Goal: Task Accomplishment & Management: Use online tool/utility

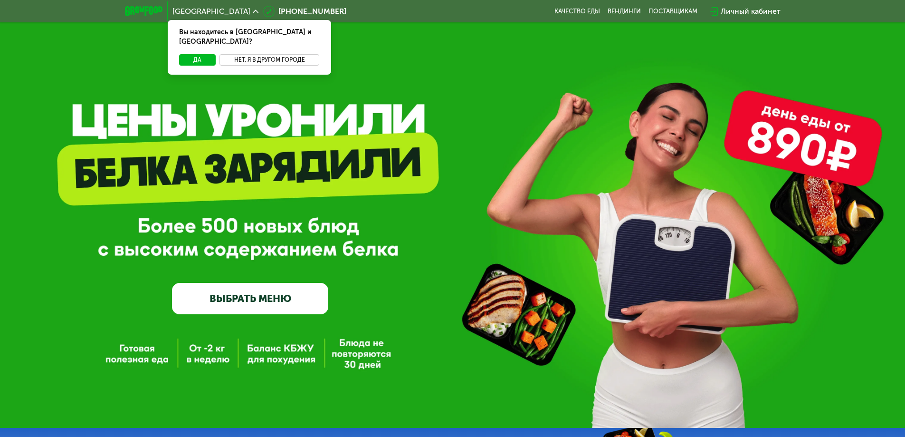
click at [296, 54] on button "Нет, я в другом городе" at bounding box center [270, 59] width 100 height 11
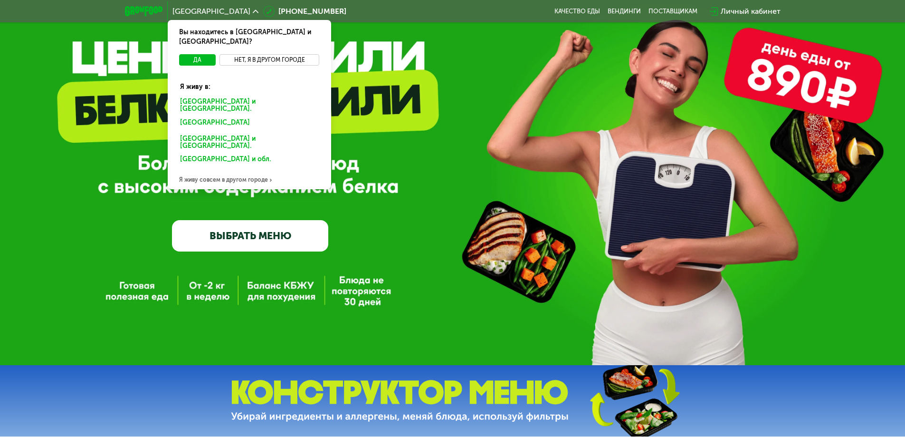
scroll to position [48, 0]
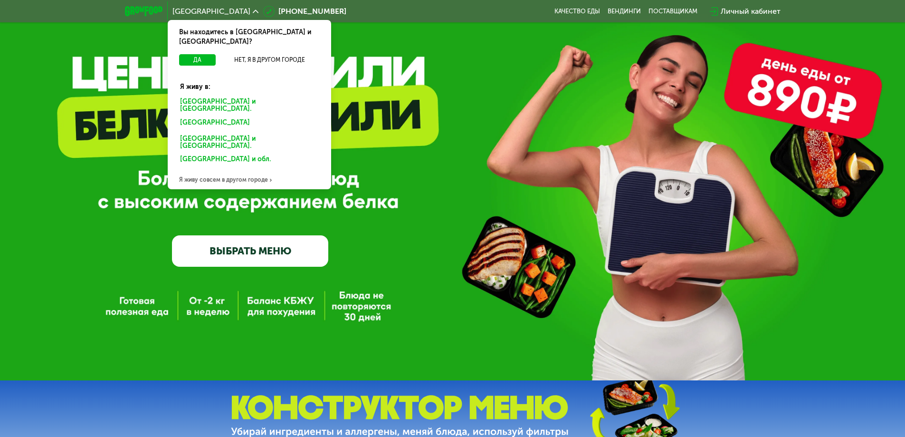
click at [269, 175] on div at bounding box center [271, 179] width 4 height 9
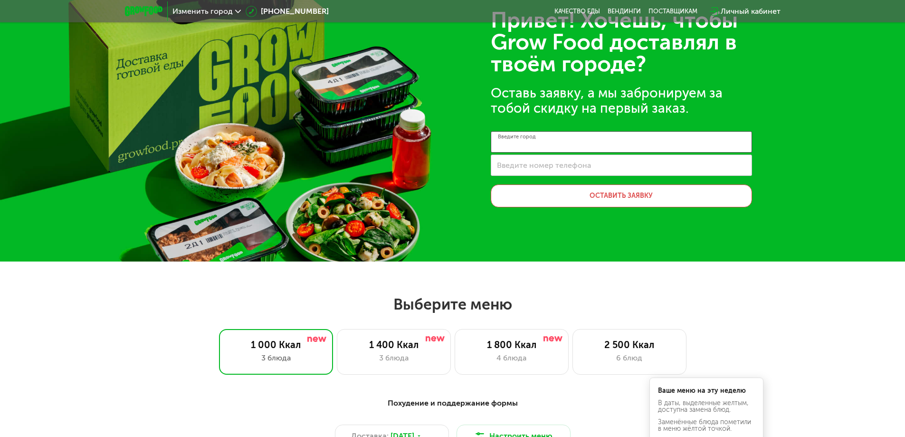
click at [589, 144] on input "Введите город" at bounding box center [621, 141] width 261 height 21
type input "******"
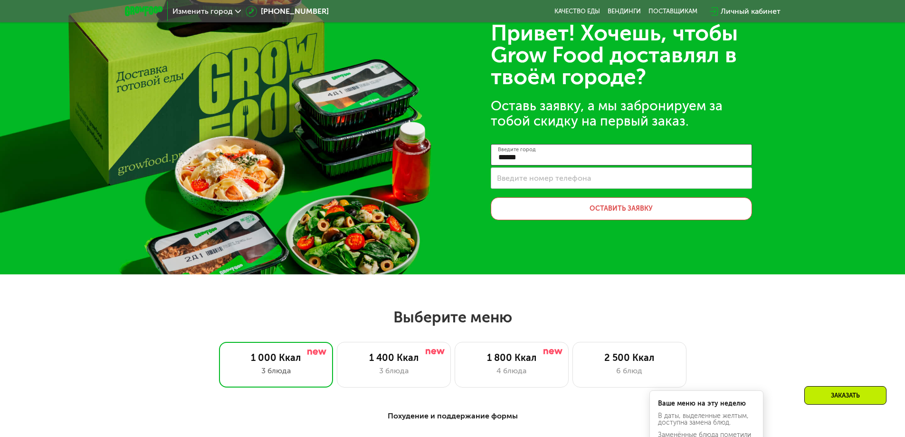
scroll to position [0, 0]
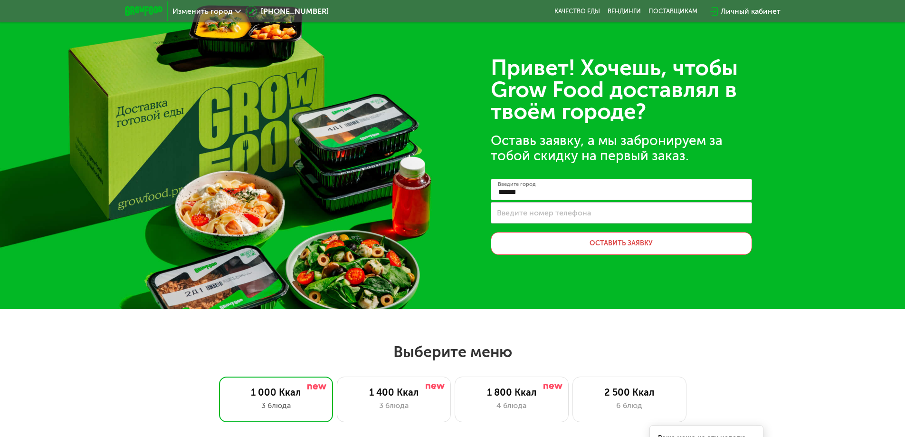
click at [236, 11] on use at bounding box center [238, 11] width 6 height 3
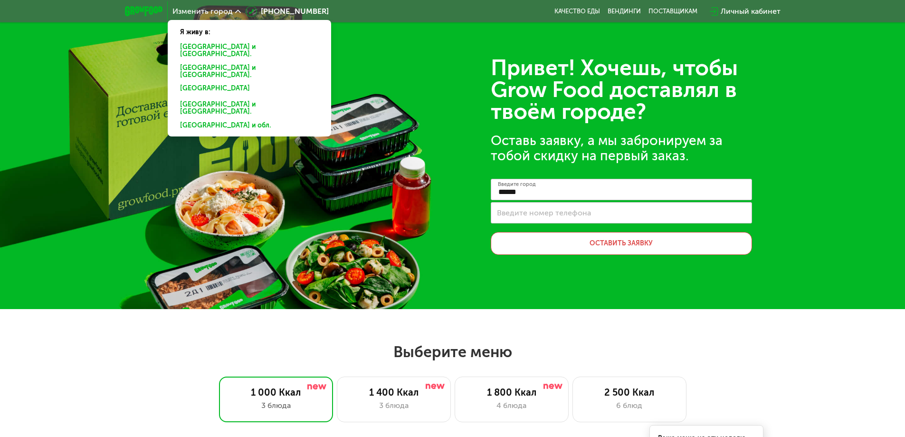
click at [236, 11] on icon at bounding box center [238, 12] width 6 height 6
click at [484, 13] on div "Изменить город Я живу в: [GEOGRAPHIC_DATA] и [GEOGRAPHIC_DATA]. [GEOGRAPHIC_DAT…" at bounding box center [452, 11] width 665 height 21
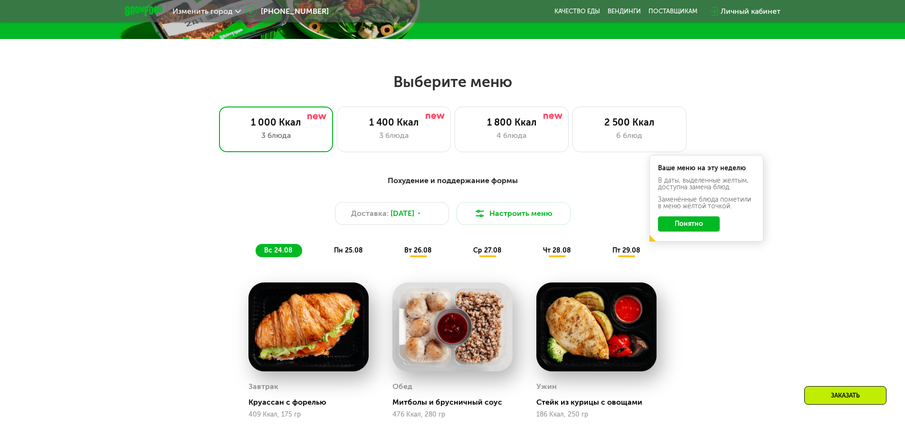
scroll to position [333, 0]
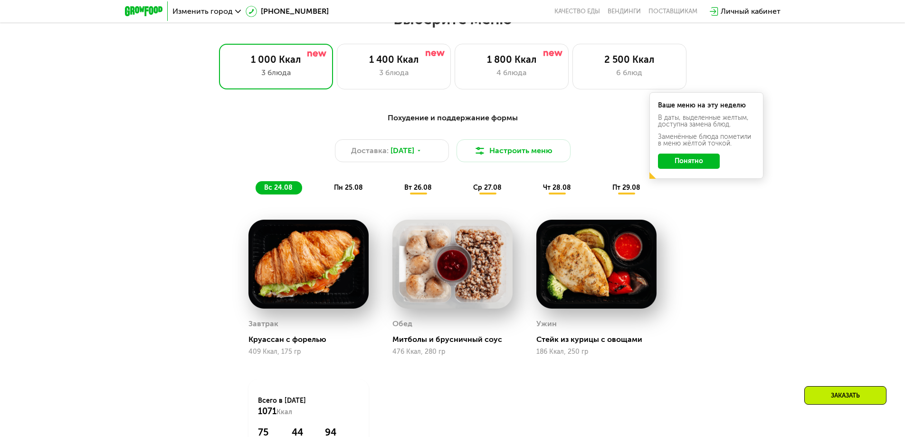
click at [693, 162] on button "Понятно" at bounding box center [689, 160] width 62 height 15
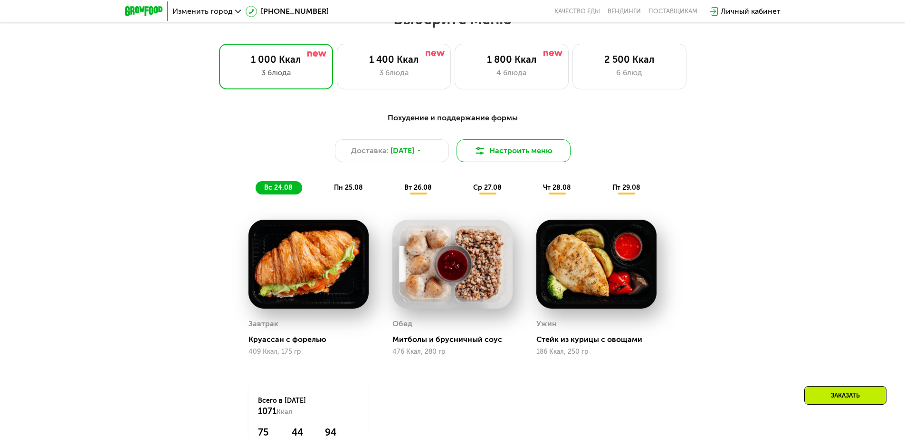
click at [484, 156] on button "Настроить меню" at bounding box center [514, 150] width 114 height 23
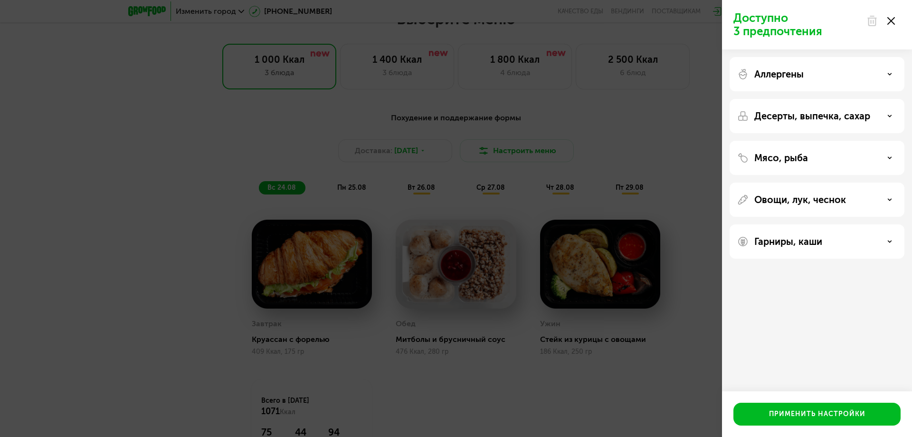
click at [683, 204] on div "Доступно 3 предпочтения Аллергены Десерты, выпечка, сахар Мясо, рыба Овощи, лук…" at bounding box center [456, 218] width 912 height 437
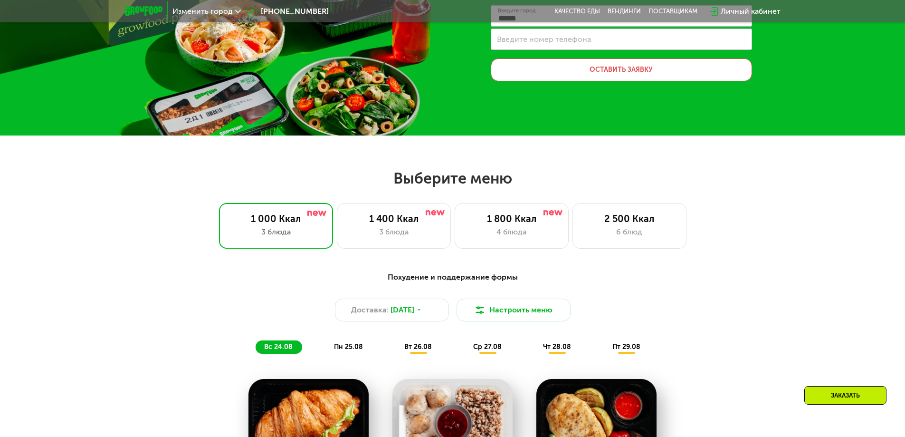
scroll to position [238, 0]
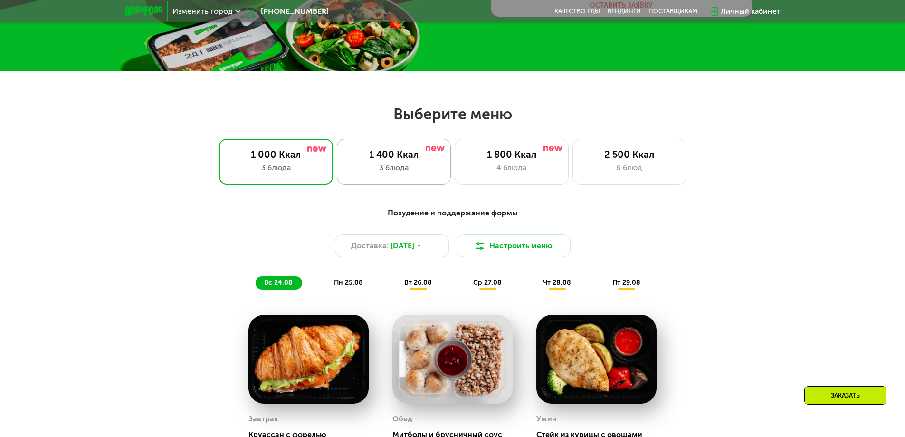
click at [455, 178] on div "1 400 Ккал 3 блюда" at bounding box center [512, 162] width 114 height 46
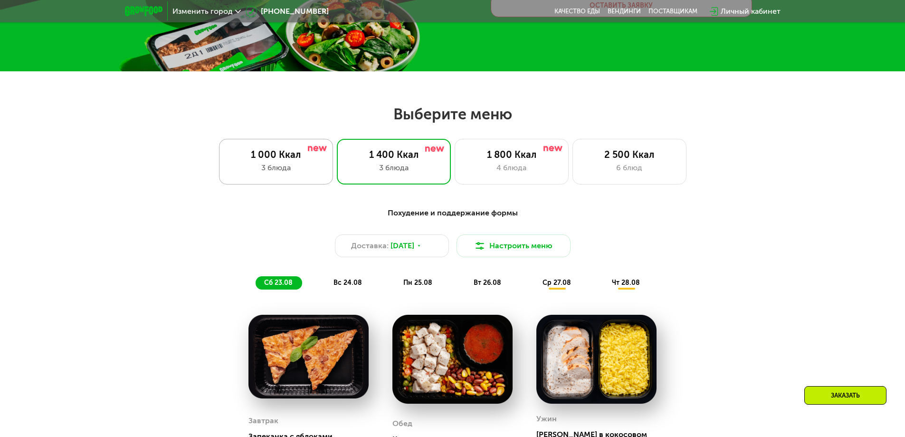
click at [297, 164] on div "3 блюда" at bounding box center [276, 167] width 94 height 11
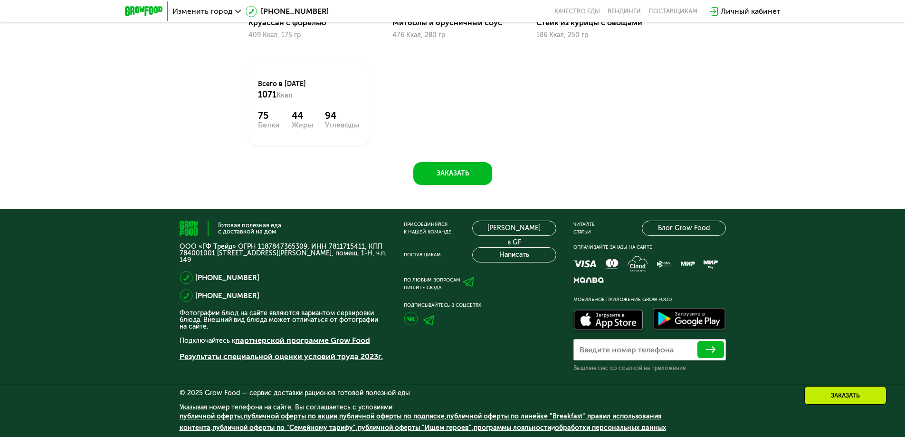
scroll to position [650, 0]
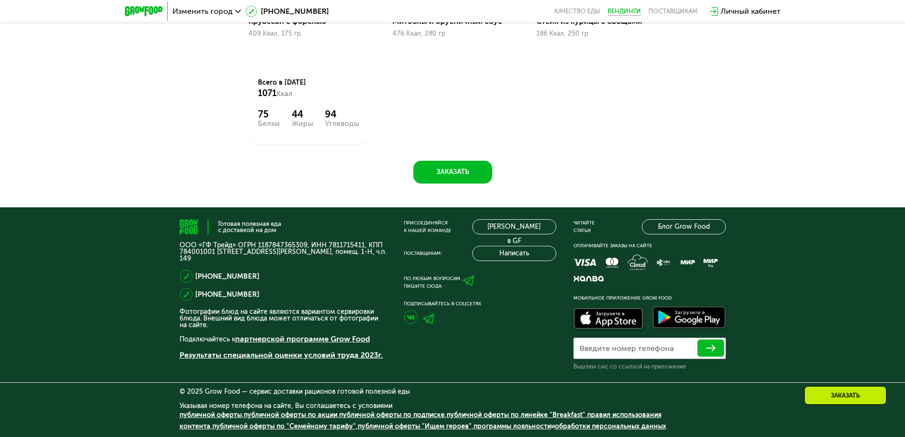
click at [615, 9] on link "Вендинги" at bounding box center [624, 12] width 33 height 8
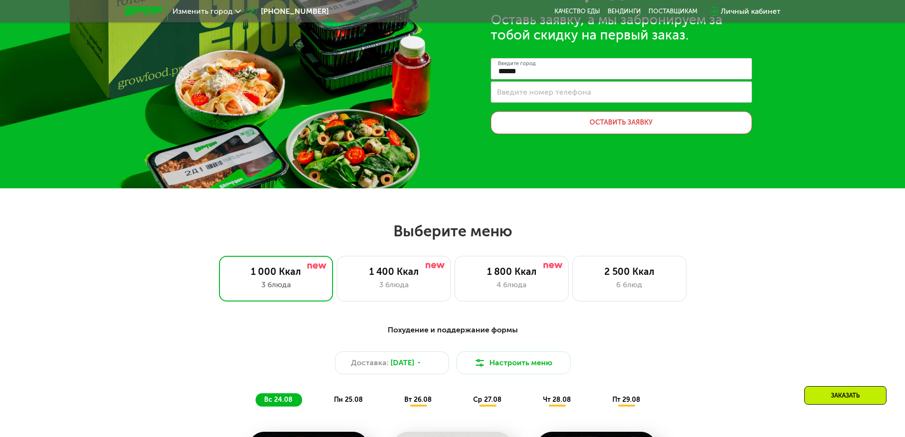
scroll to position [0, 0]
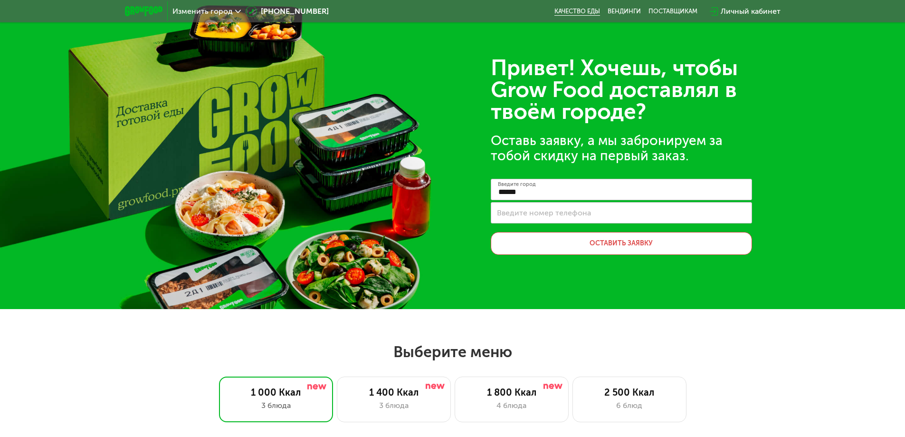
click at [582, 12] on link "Качество еды" at bounding box center [577, 12] width 46 height 8
